Goal: Information Seeking & Learning: Learn about a topic

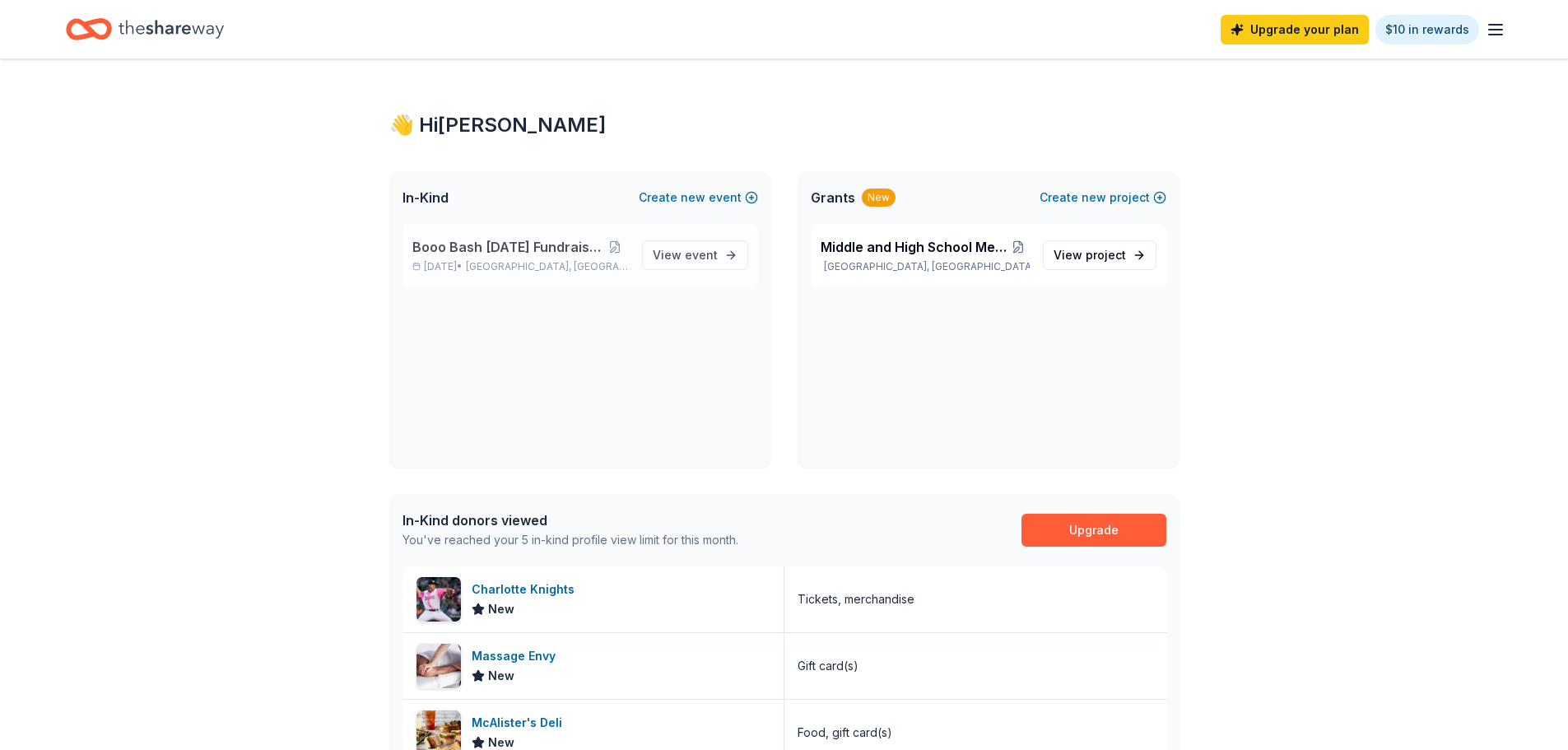
click at [640, 286] on div "Booo Bash [DATE] Fundraising Party [DATE] • [GEOGRAPHIC_DATA], [GEOGRAPHIC_DATA…" at bounding box center [580, 254] width 355 height 62
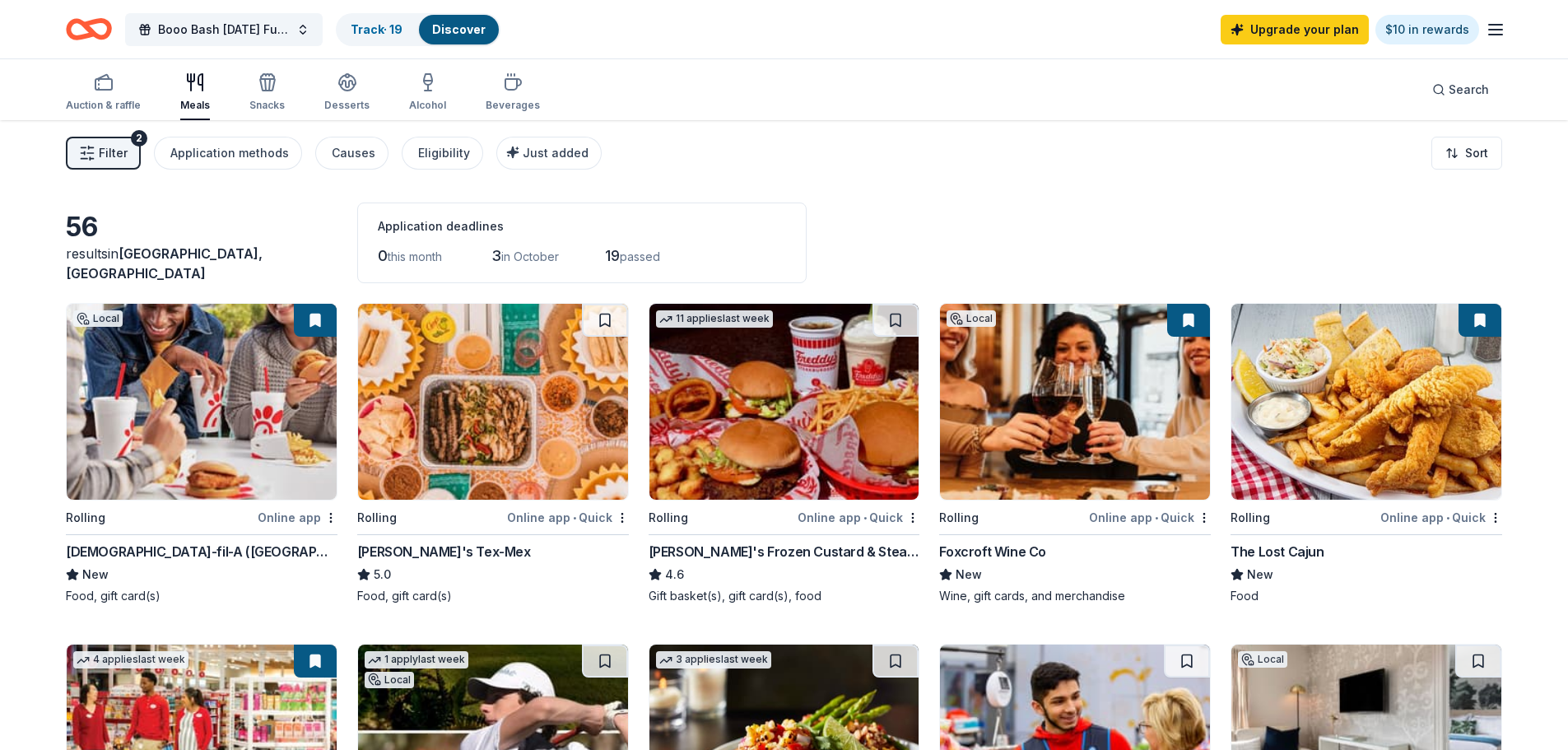
click at [1491, 34] on icon "button" at bounding box center [1496, 30] width 20 height 20
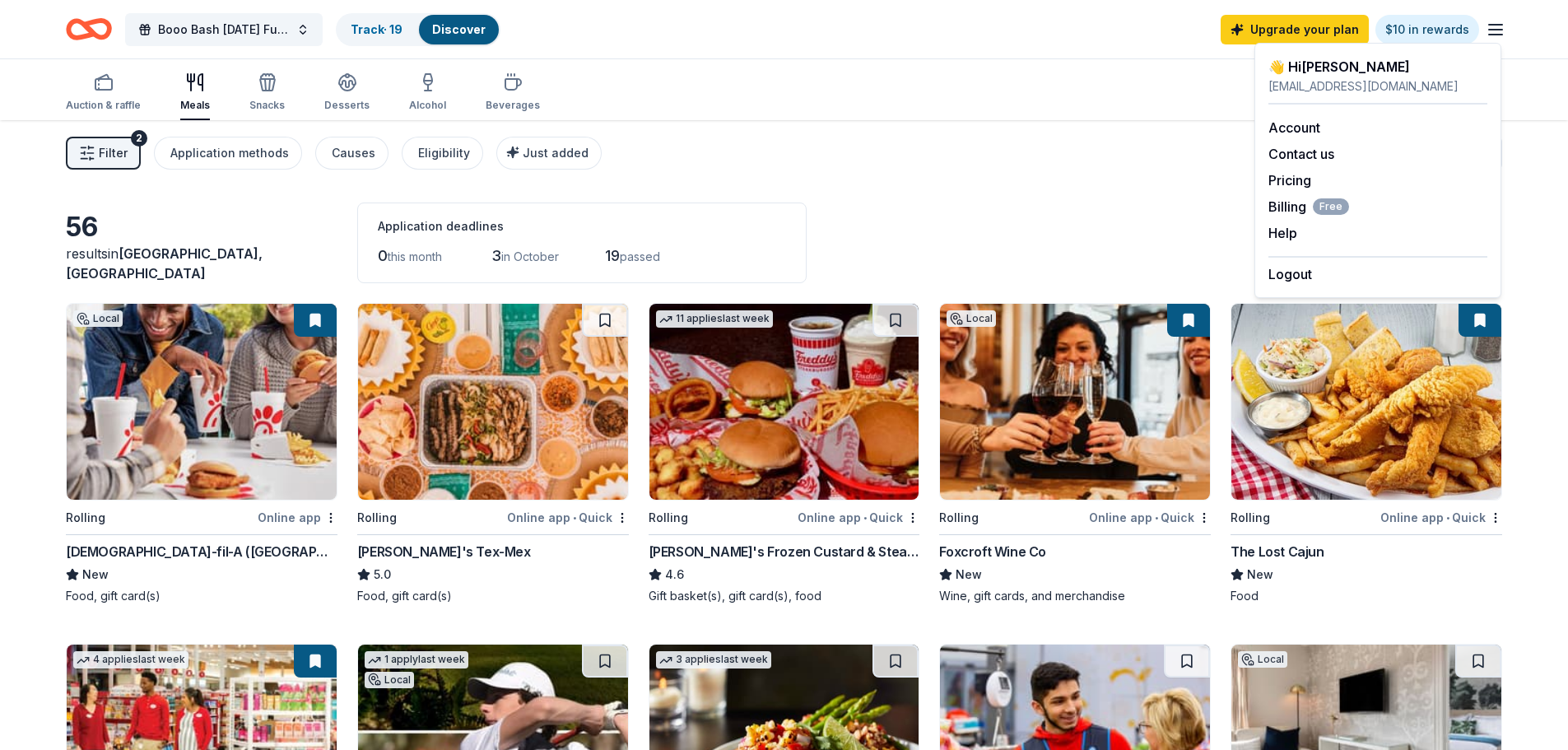
click at [1104, 212] on div "56 results in [GEOGRAPHIC_DATA], [GEOGRAPHIC_DATA] Application deadlines 0 this…" at bounding box center [784, 243] width 1436 height 81
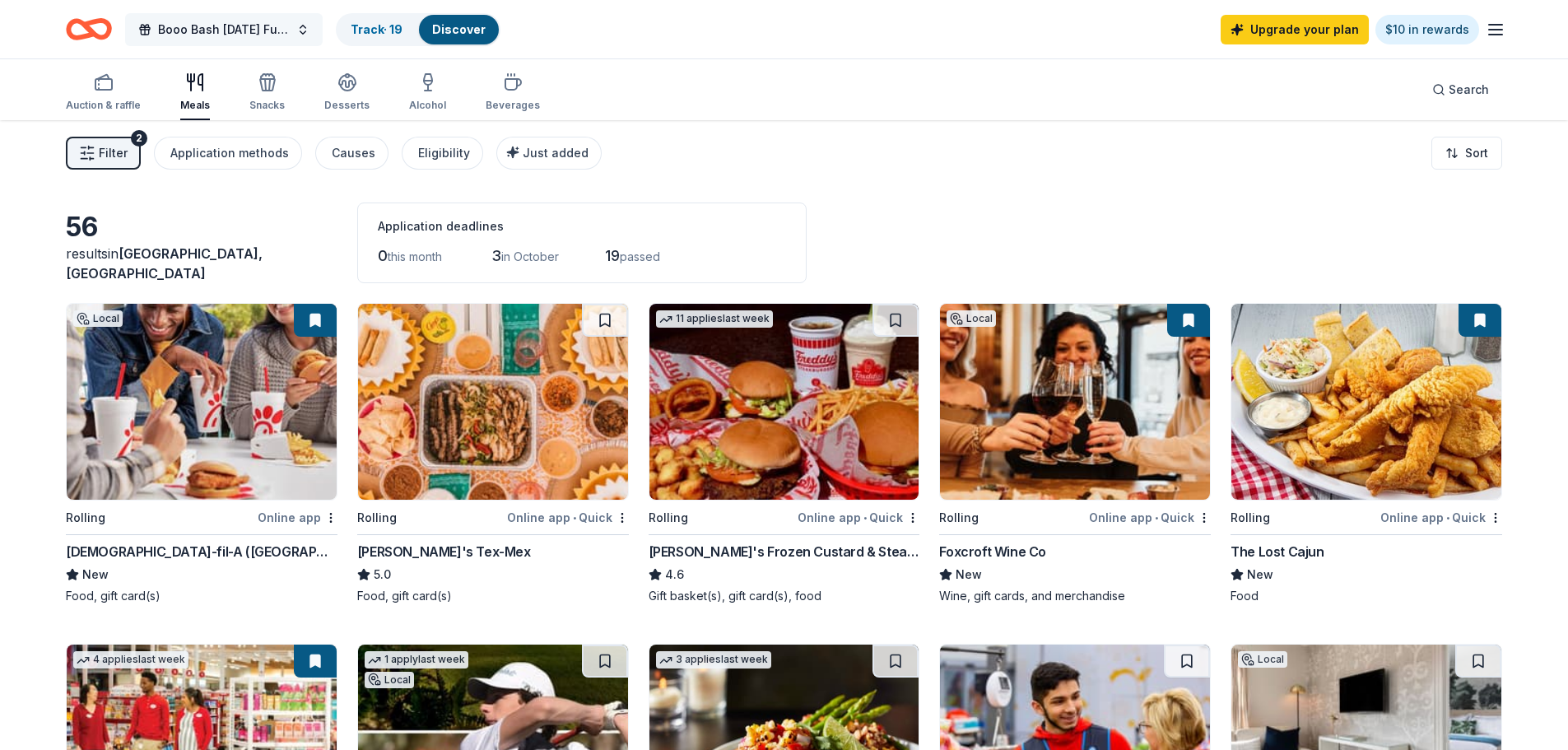
click at [238, 30] on span "Booo Bash [DATE] Fundraising Party" at bounding box center [224, 30] width 132 height 20
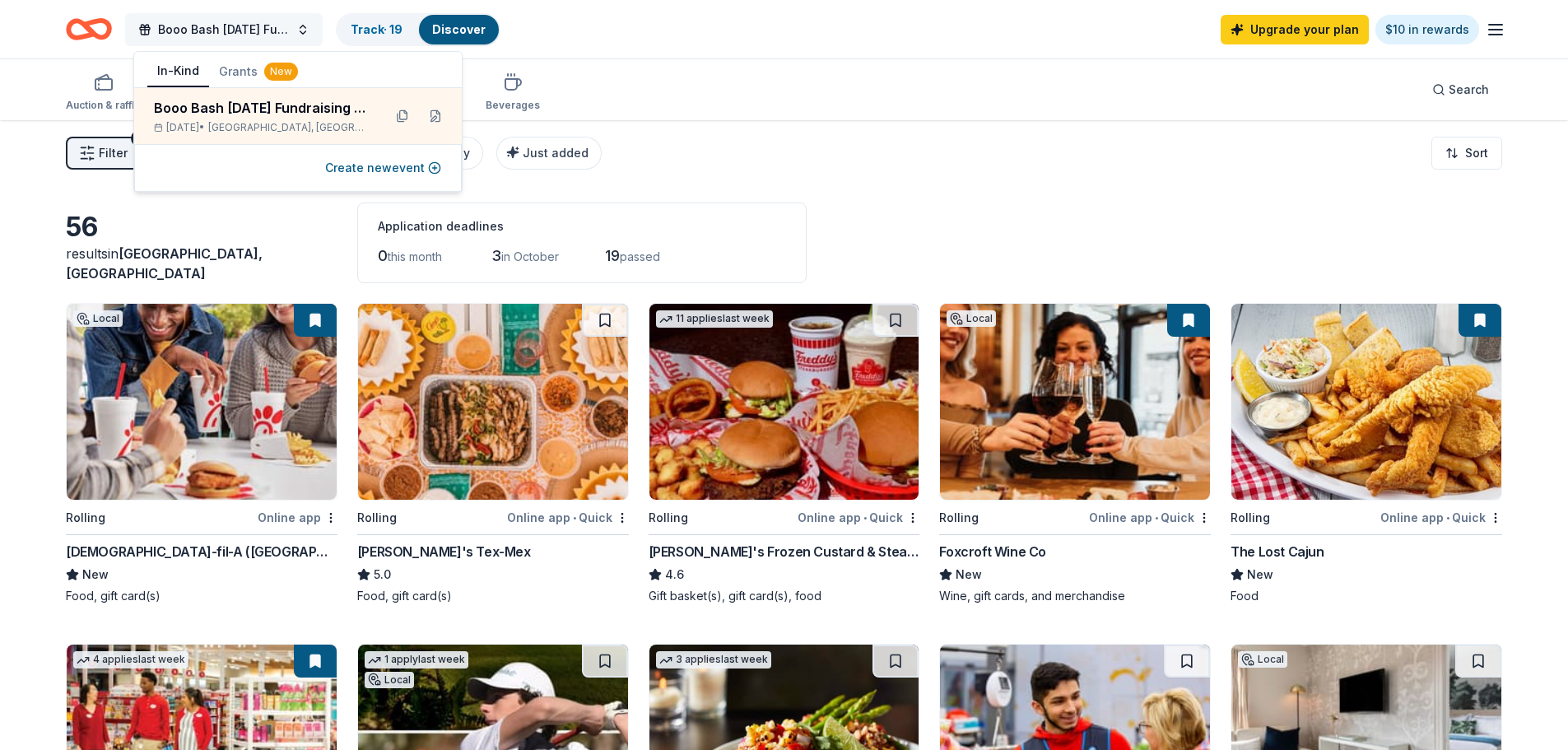
click at [238, 30] on span "Booo Bash [DATE] Fundraising Party" at bounding box center [224, 30] width 132 height 20
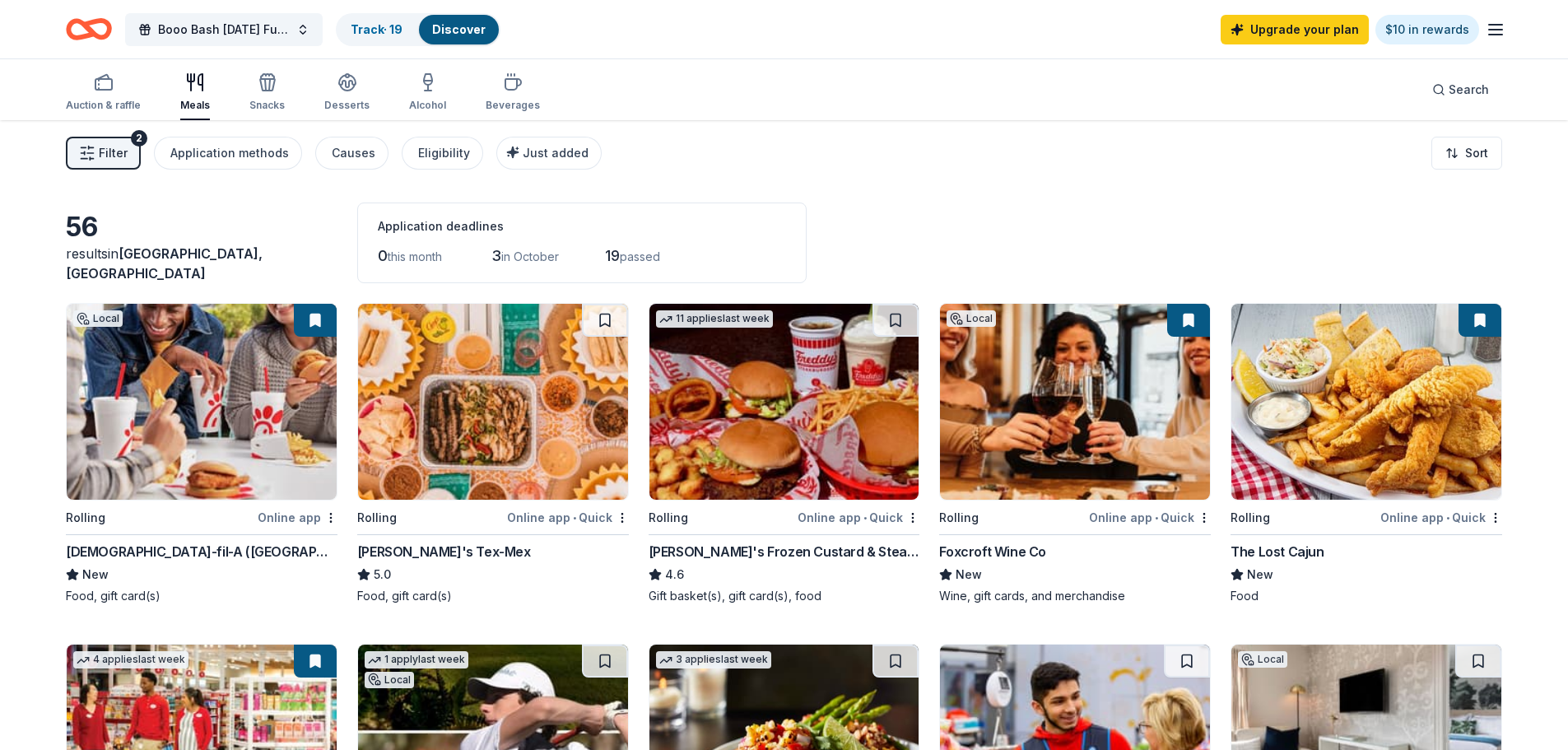
click at [911, 184] on div "Filter 2 Application methods Causes Eligibility Just added Sort" at bounding box center [784, 152] width 1568 height 66
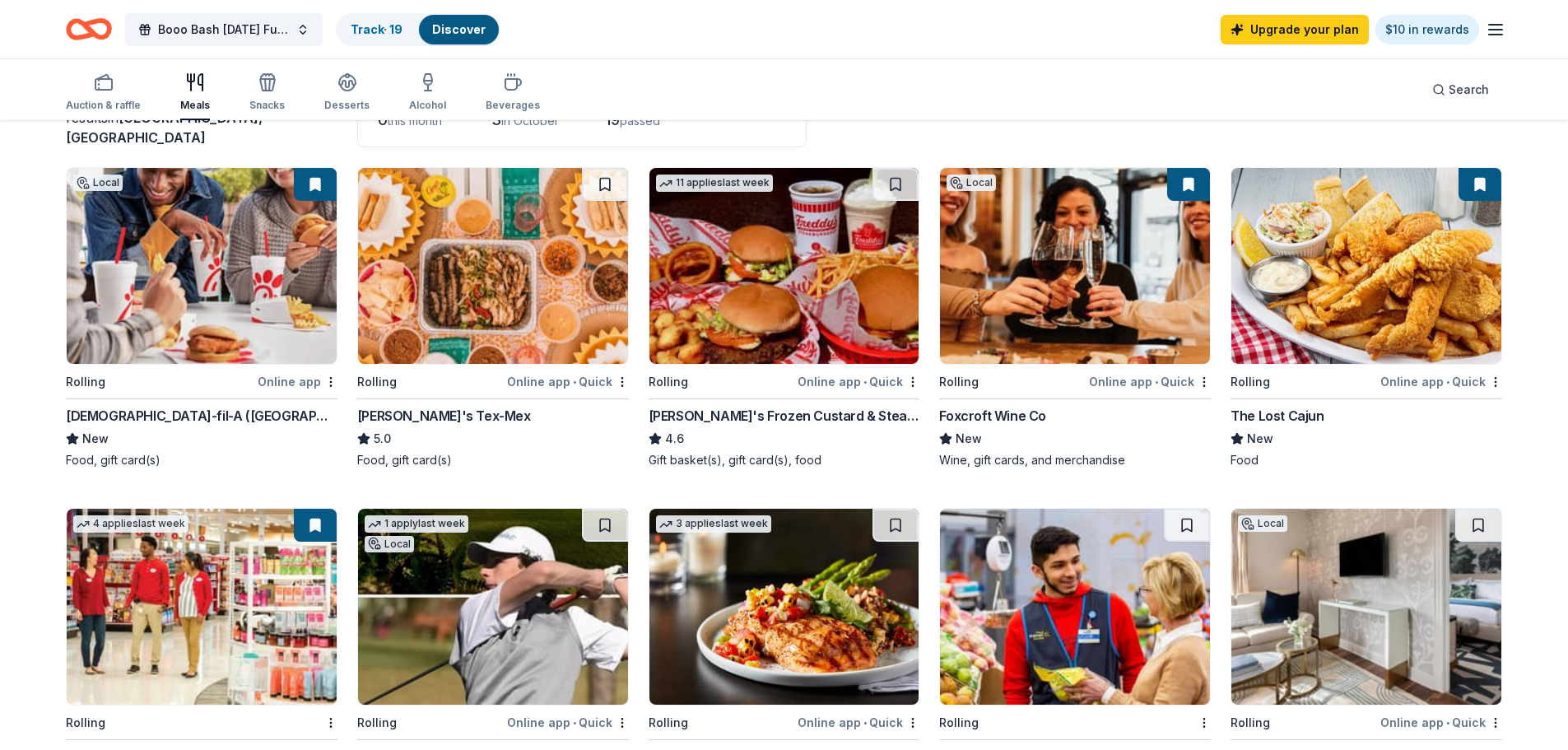
scroll to position [119, 0]
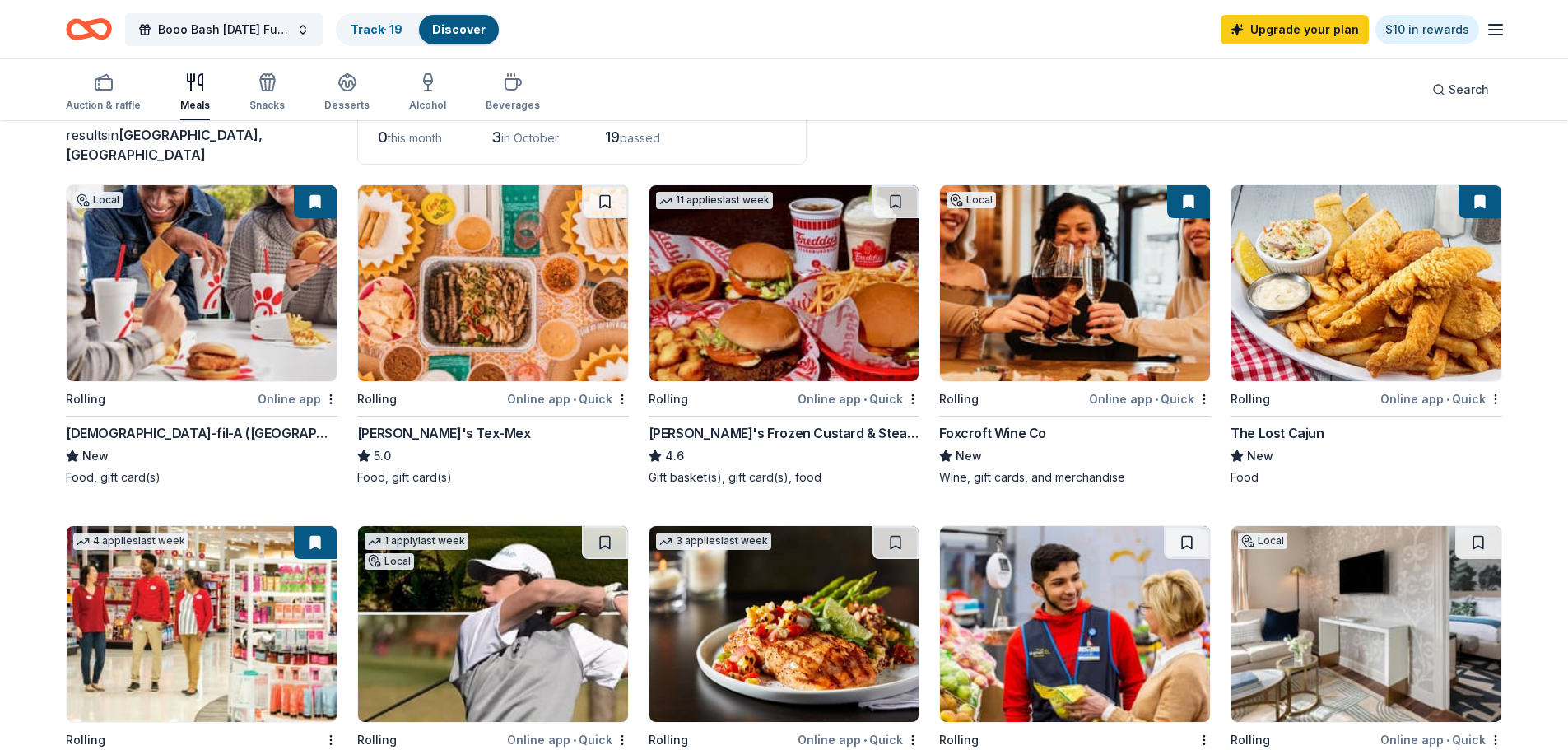
click at [767, 272] on img at bounding box center [784, 283] width 270 height 196
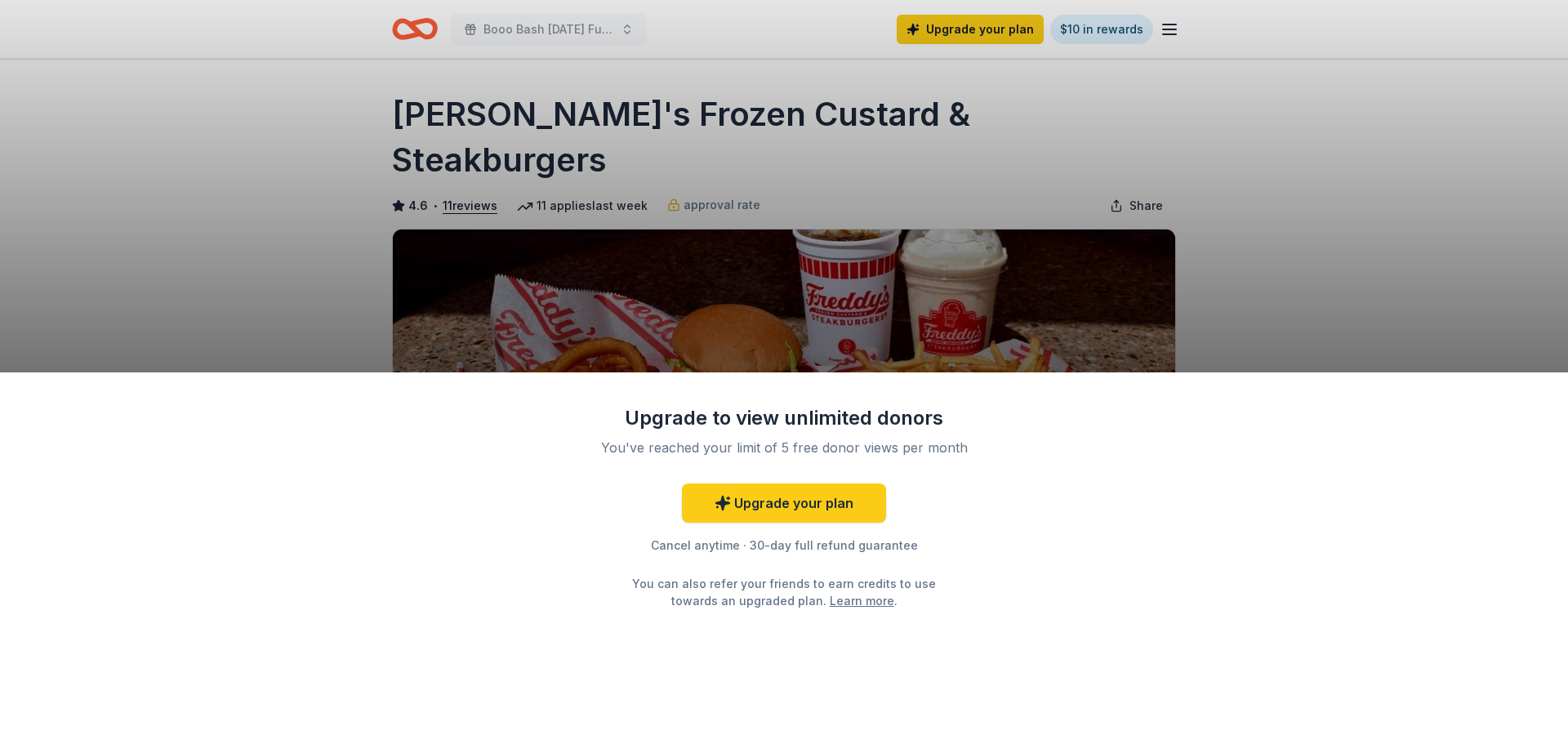
click at [1335, 308] on div "Upgrade to view unlimited donors You've reached your limit of 5 free donor view…" at bounding box center [784, 372] width 1568 height 744
click at [1335, 311] on div "Upgrade to view unlimited donors You've reached your limit of 5 free donor view…" at bounding box center [784, 372] width 1568 height 744
click at [1555, 389] on div "Upgrade to view unlimited donors You've reached your limit of 5 free donor view…" at bounding box center [784, 558] width 1568 height 372
click at [1555, 399] on div "Upgrade to view unlimited donors You've reached your limit of 5 free donor view…" at bounding box center [784, 558] width 1568 height 372
click at [1433, 330] on div "Upgrade to view unlimited donors You've reached your limit of 5 free donor view…" at bounding box center [784, 372] width 1568 height 744
